Goal: Navigation & Orientation: Find specific page/section

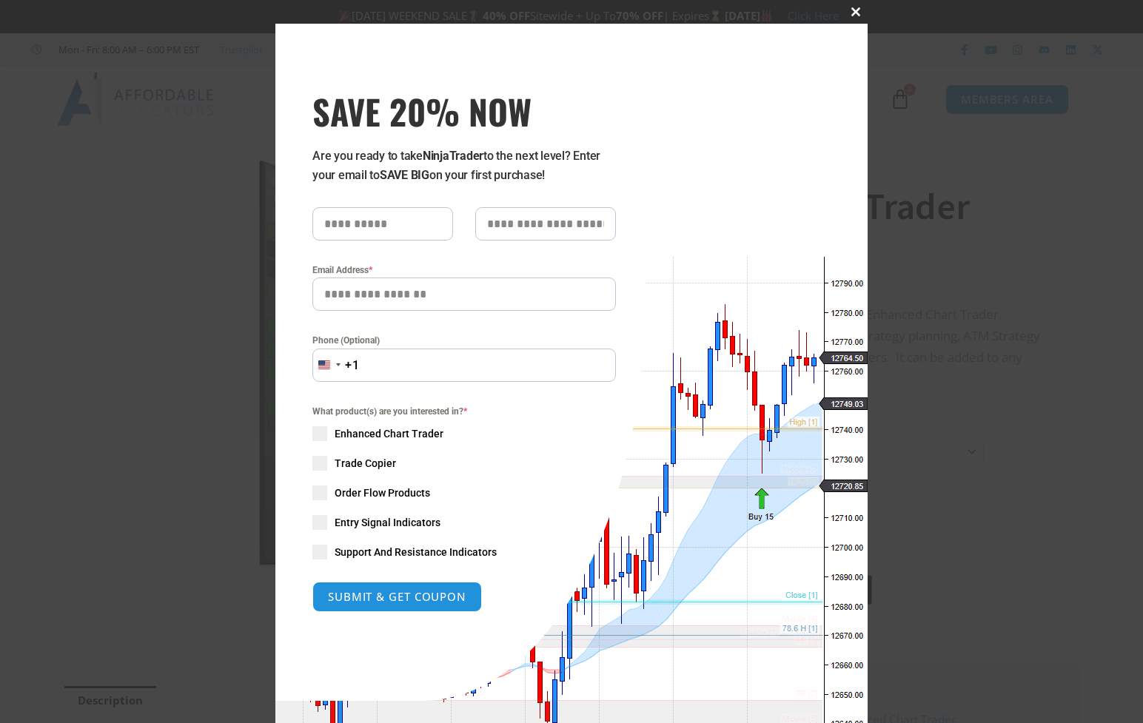
click at [852, 11] on span at bounding box center [856, 11] width 24 height 9
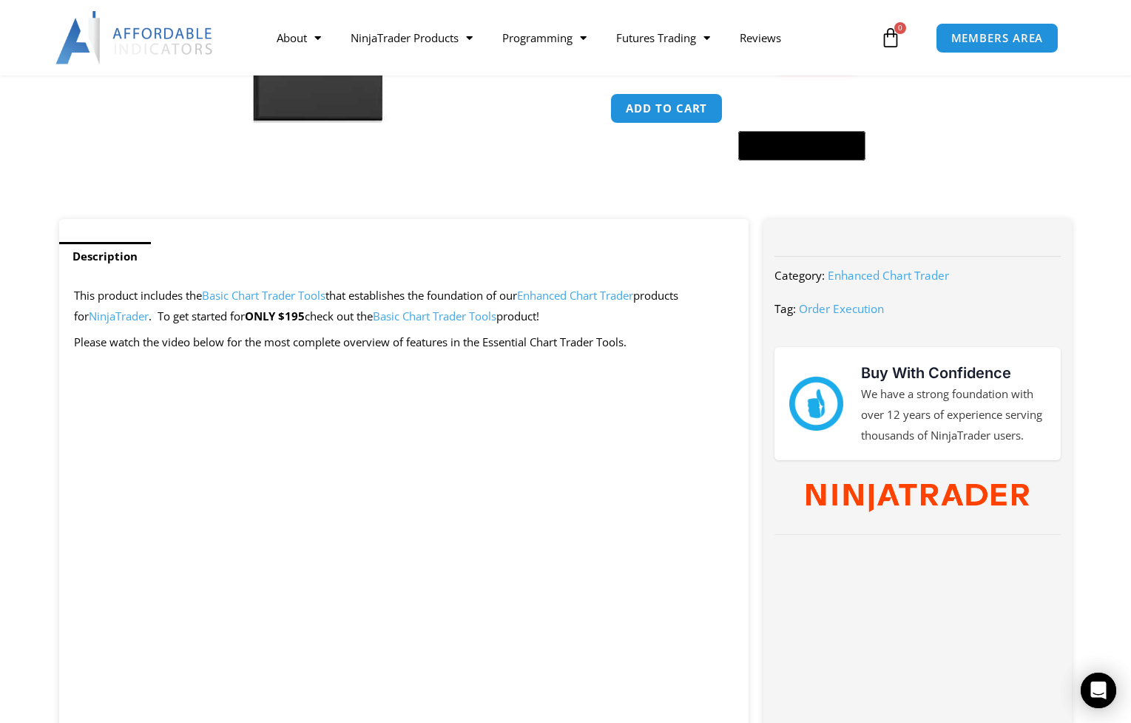
scroll to position [518, 0]
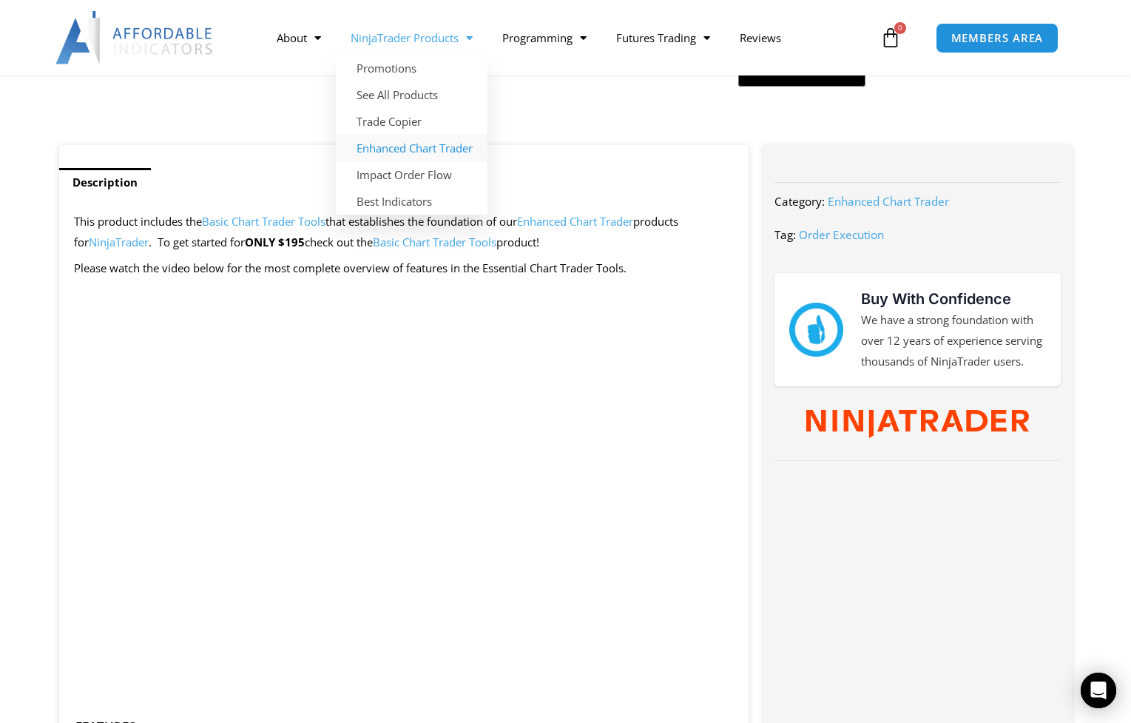
click at [386, 147] on link "Enhanced Chart Trader" at bounding box center [412, 148] width 152 height 27
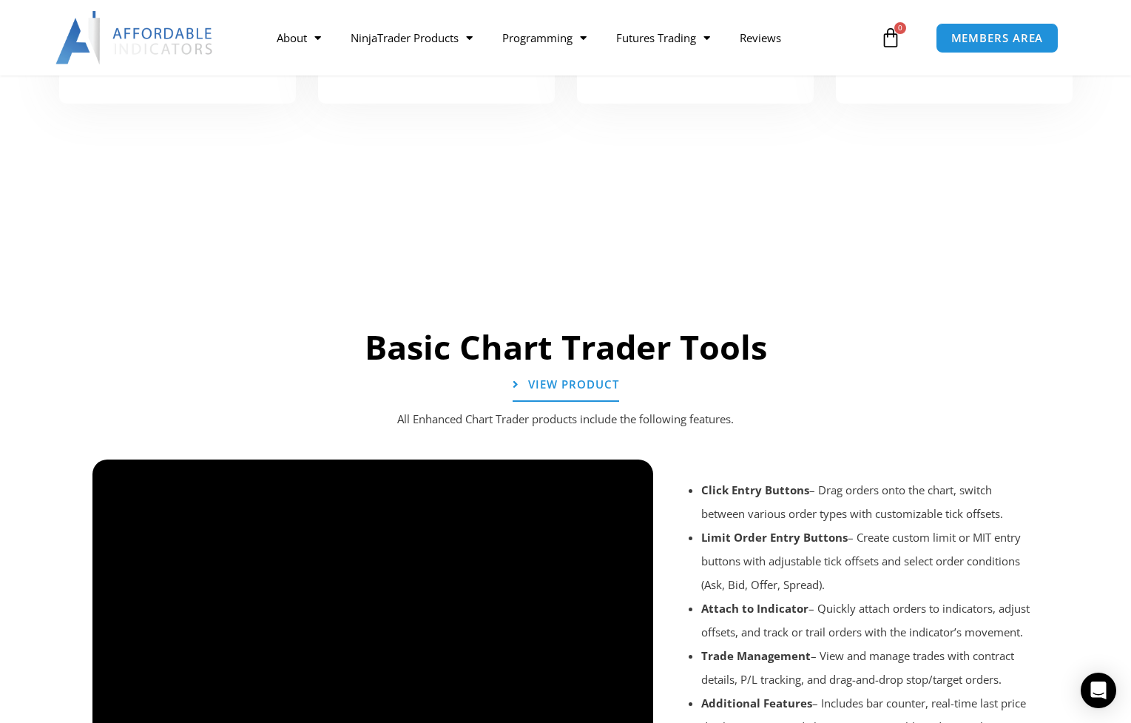
scroll to position [971, 0]
